Goal: Task Accomplishment & Management: Manage account settings

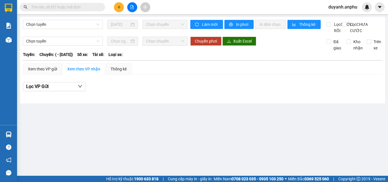
type input "[DATE]"
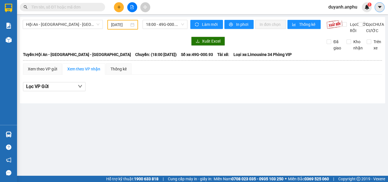
drag, startPoint x: 377, startPoint y: 9, endPoint x: 373, endPoint y: 10, distance: 4.3
click at [377, 9] on icon "caret-down" at bounding box center [379, 7] width 5 height 5
click at [332, 3] on div "duyanh.anphu 1" at bounding box center [347, 7] width 48 height 10
click at [334, 5] on span "duyanh.anphu" at bounding box center [342, 6] width 38 height 7
click at [333, 20] on span "Đăng xuất" at bounding box center [345, 17] width 26 height 6
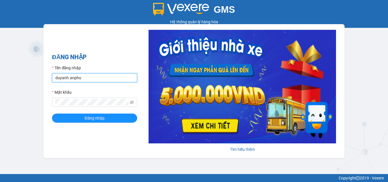
click at [87, 74] on input "duyanh.anphu" at bounding box center [94, 77] width 85 height 9
type input "vy.anphu"
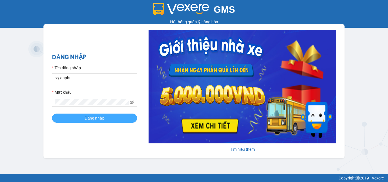
click at [96, 115] on span "Đăng nhập" at bounding box center [95, 118] width 20 height 6
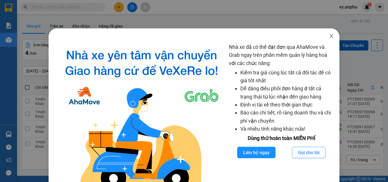
click at [325, 38] on span "Close" at bounding box center [331, 36] width 16 height 16
